Goal: Information Seeking & Learning: Understand process/instructions

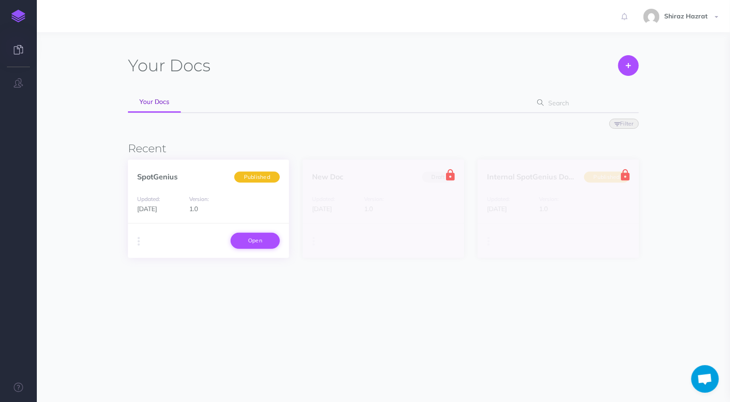
click at [251, 241] on link "Open" at bounding box center [255, 241] width 49 height 16
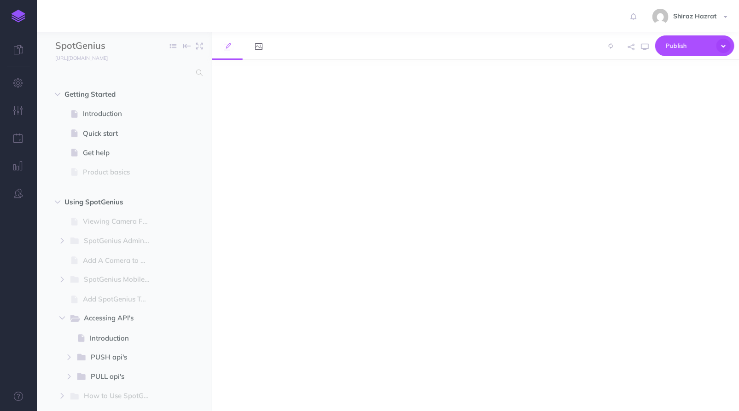
select select "null"
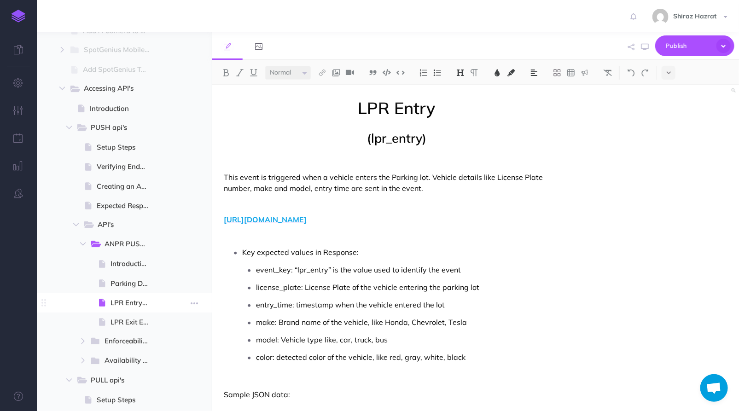
scroll to position [288, 0]
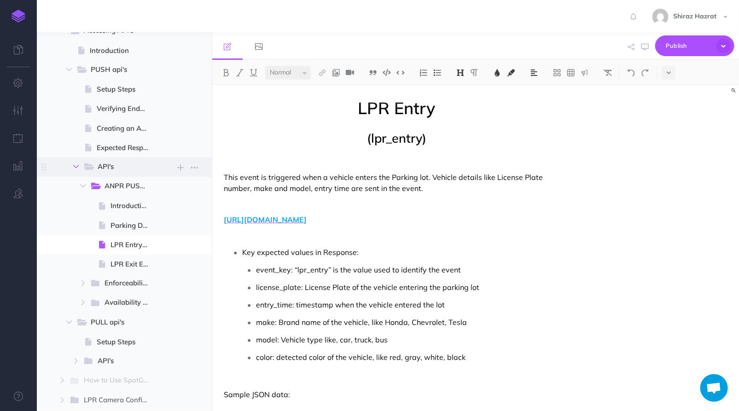
click at [78, 165] on icon "button" at bounding box center [76, 167] width 6 height 6
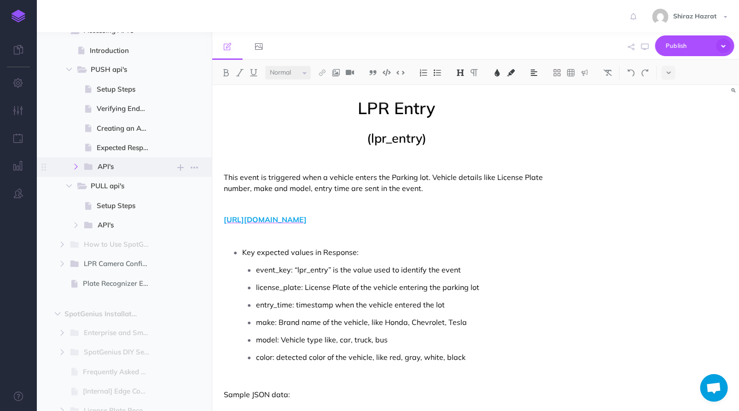
click at [78, 165] on icon "button" at bounding box center [76, 167] width 6 height 6
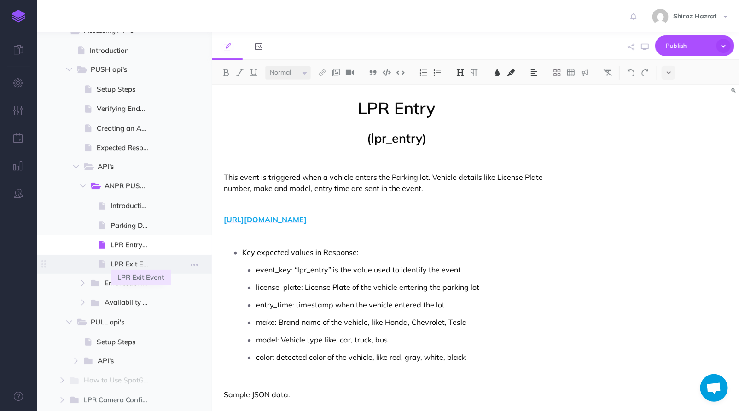
click at [141, 261] on span "LPR Exit Event" at bounding box center [134, 264] width 46 height 11
select select "null"
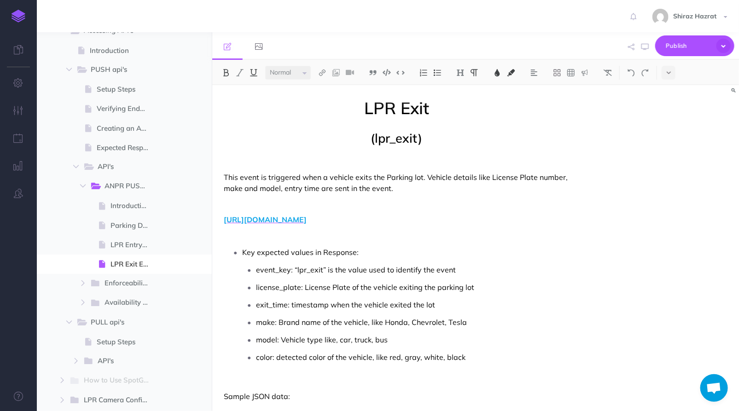
drag, startPoint x: 224, startPoint y: 221, endPoint x: 562, endPoint y: 222, distance: 338.0
click at [562, 222] on div "LPR Exit (lpr_exit) This event is triggered when a vehicle exits the Parking lo…" at bounding box center [396, 293] width 369 height 416
copy span "[URL][DOMAIN_NAME]"
